Goal: Information Seeking & Learning: Learn about a topic

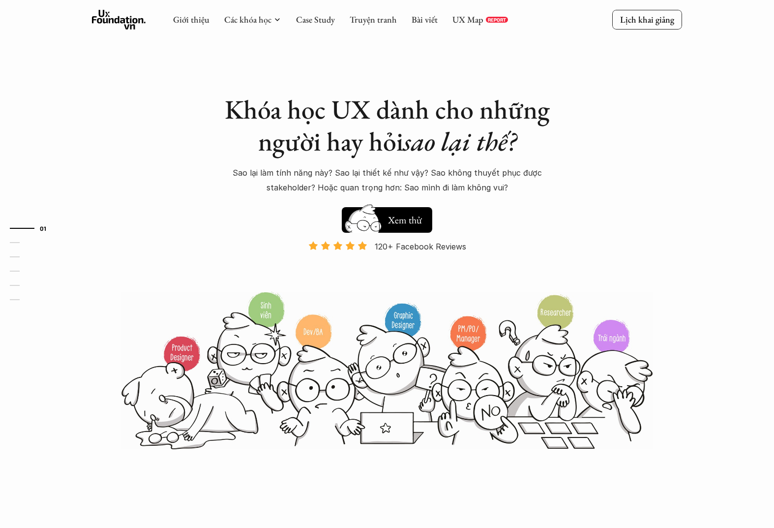
click at [627, 124] on div "Khóa học UX dành cho những người hay hỏi sao lại thế? Sao lại làm tính năng này…" at bounding box center [387, 225] width 590 height 450
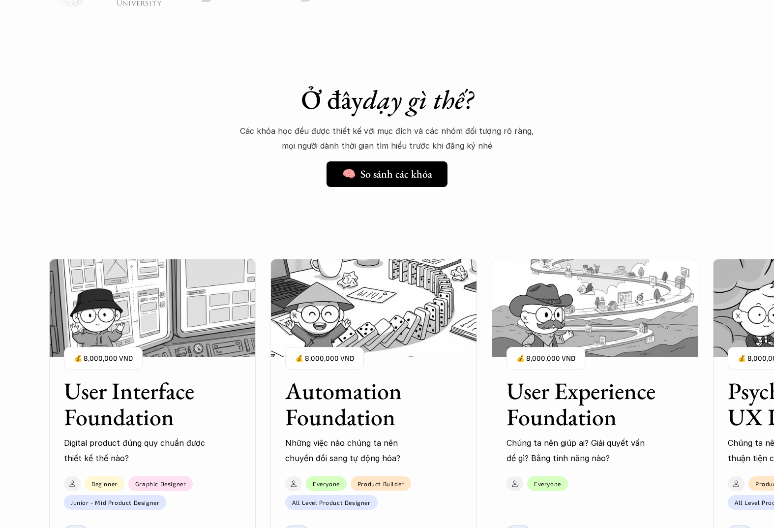
scroll to position [934, 0]
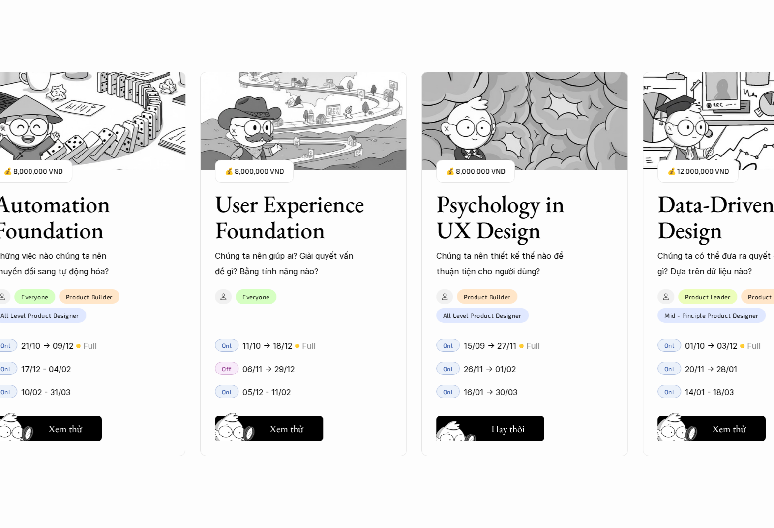
click at [522, 424] on h5 "Hay thôi" at bounding box center [507, 429] width 33 height 14
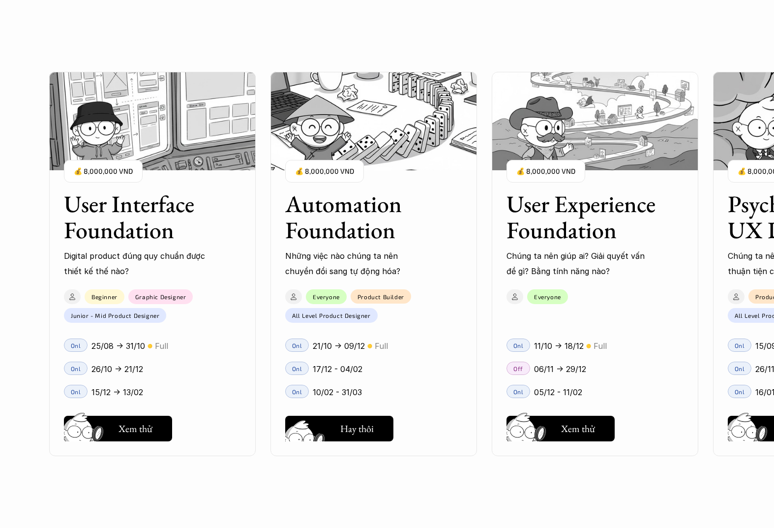
click at [334, 426] on button "Hay thôi Xem thử" at bounding box center [339, 429] width 108 height 26
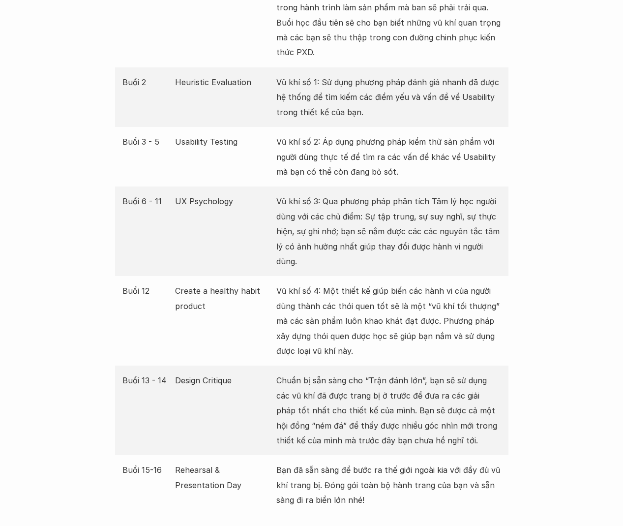
scroll to position [1947, 0]
click at [321, 193] on p "Vũ khí số 3: Qua phương pháp phân tích Tâm lý học người dùng với các chủ điểm: …" at bounding box center [388, 230] width 225 height 75
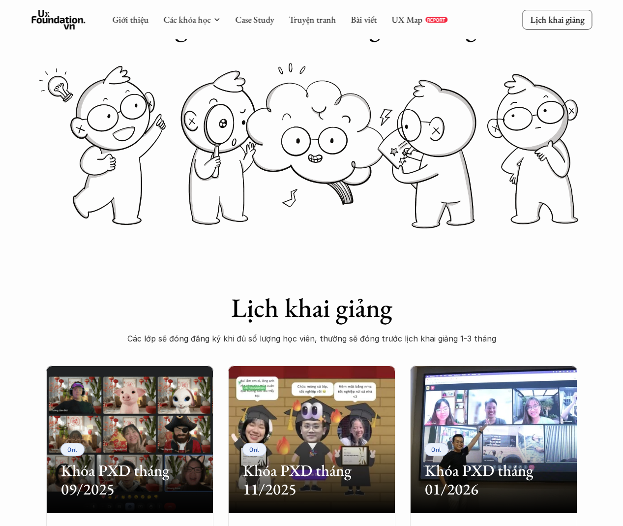
scroll to position [92, 0]
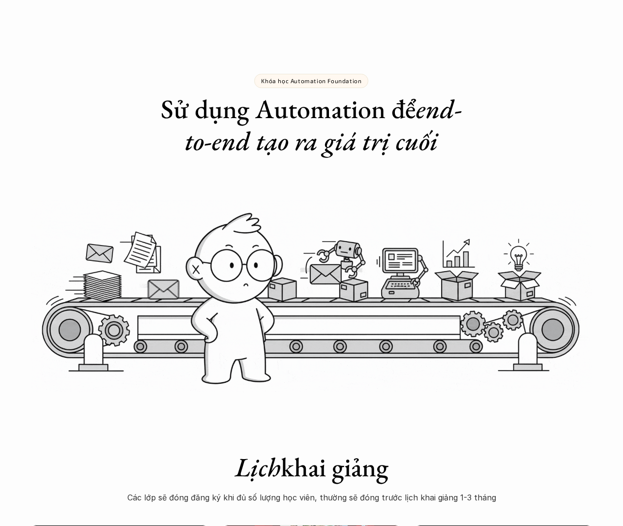
scroll to position [614, 0]
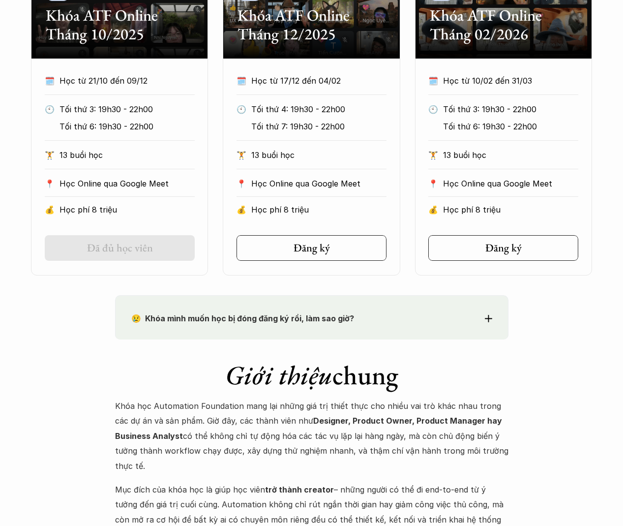
click at [316, 355] on div "Giới thiệu chung Khóa học Automation Foundation mang lại những giá trị thiết th…" at bounding box center [312, 489] width 394 height 301
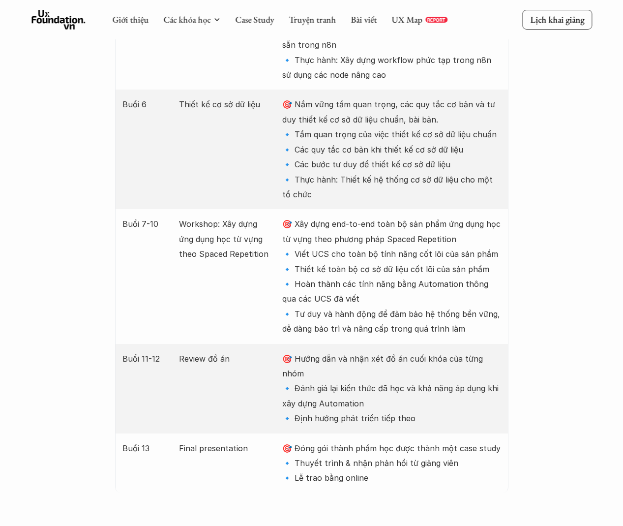
scroll to position [1736, 0]
